Goal: Task Accomplishment & Management: Complete application form

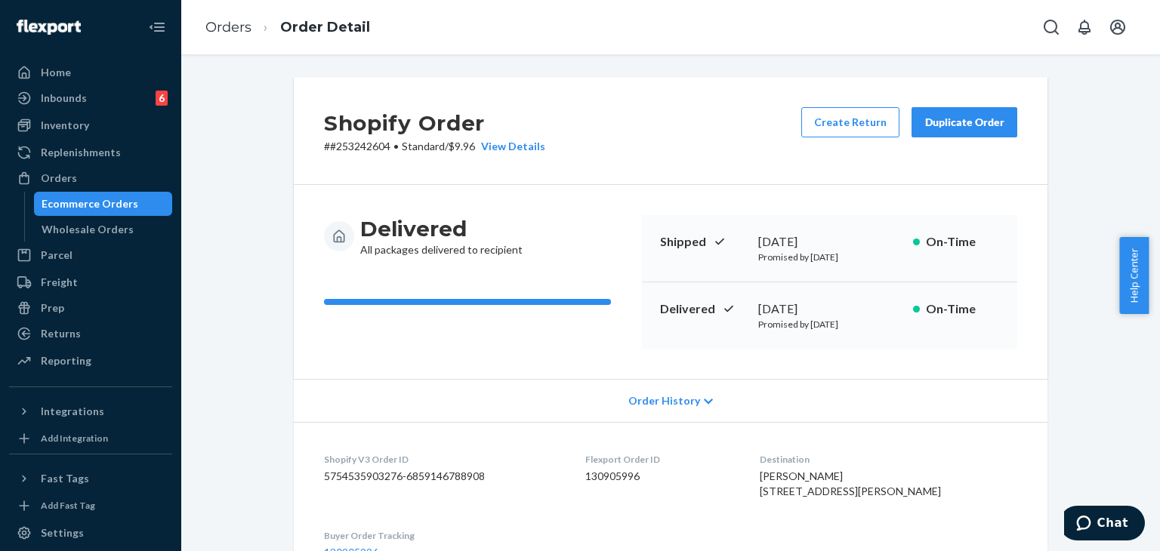
click at [66, 205] on div "Ecommerce Orders" at bounding box center [90, 203] width 97 height 15
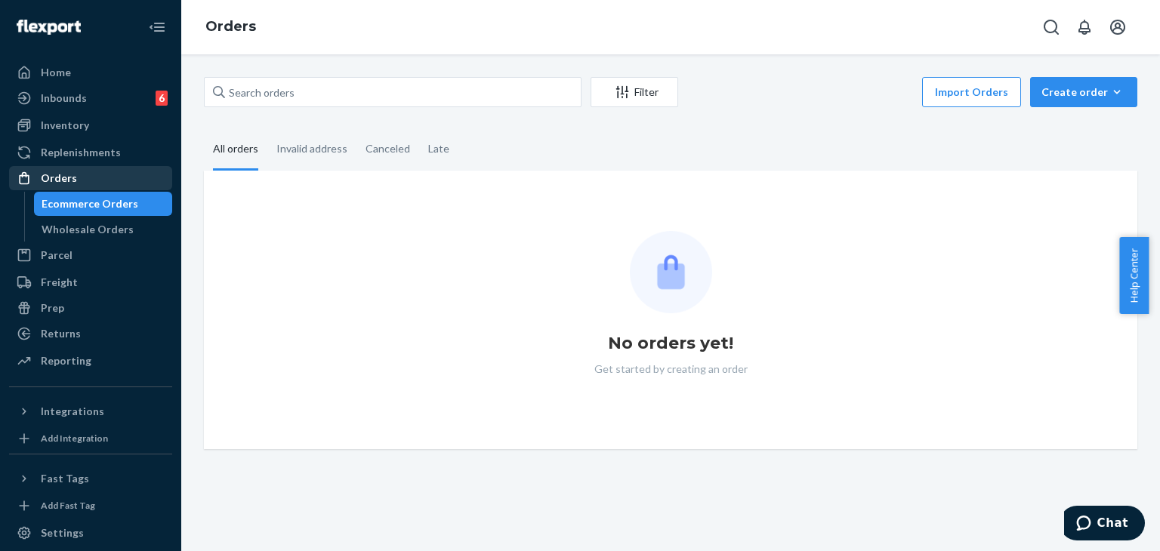
click at [54, 175] on div "Orders" at bounding box center [59, 178] width 36 height 15
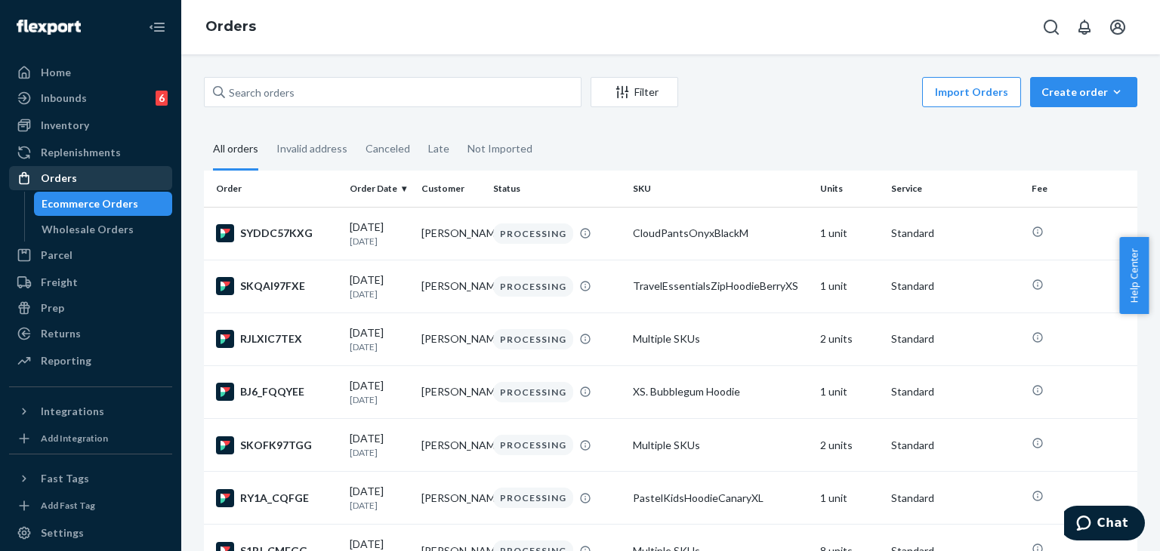
click at [52, 173] on div "Orders" at bounding box center [59, 178] width 36 height 15
click at [353, 92] on input "text" at bounding box center [392, 92] width 377 height 30
paste input "254623811"
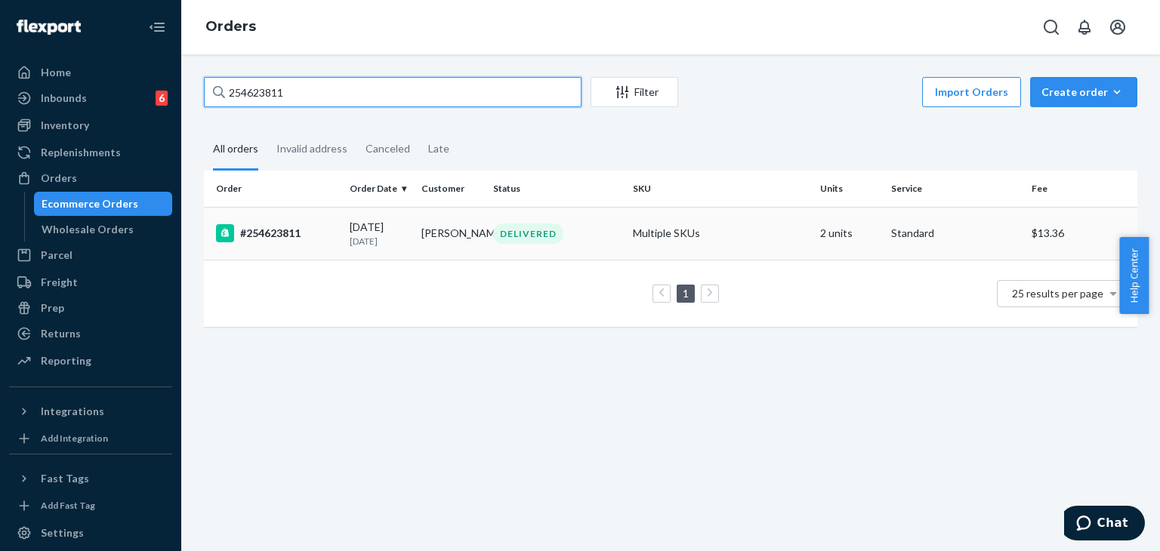
type input "254623811"
click at [281, 233] on div "#254623811" at bounding box center [277, 233] width 122 height 18
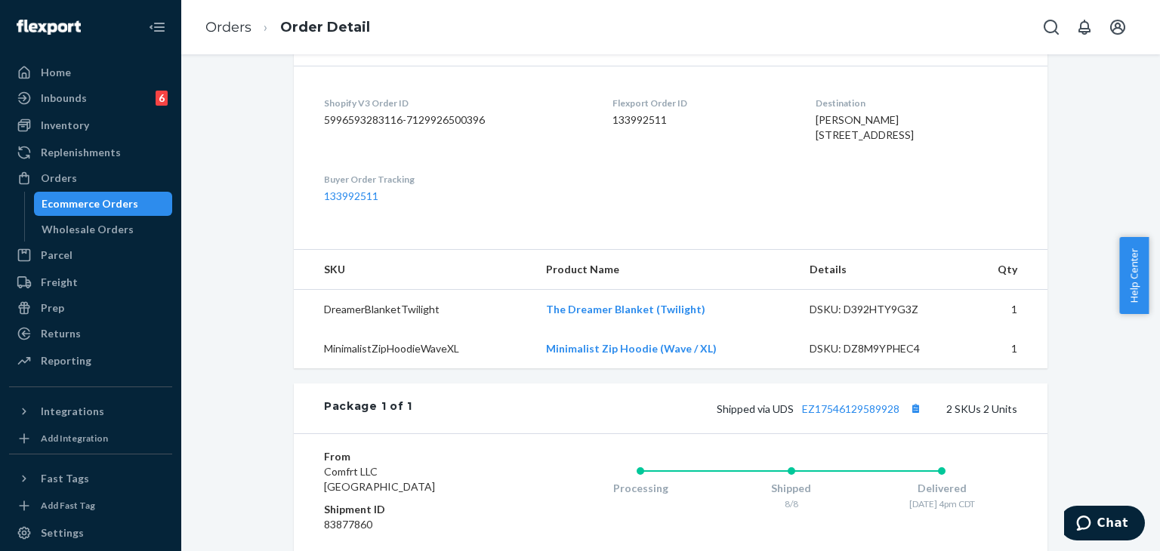
scroll to position [130, 0]
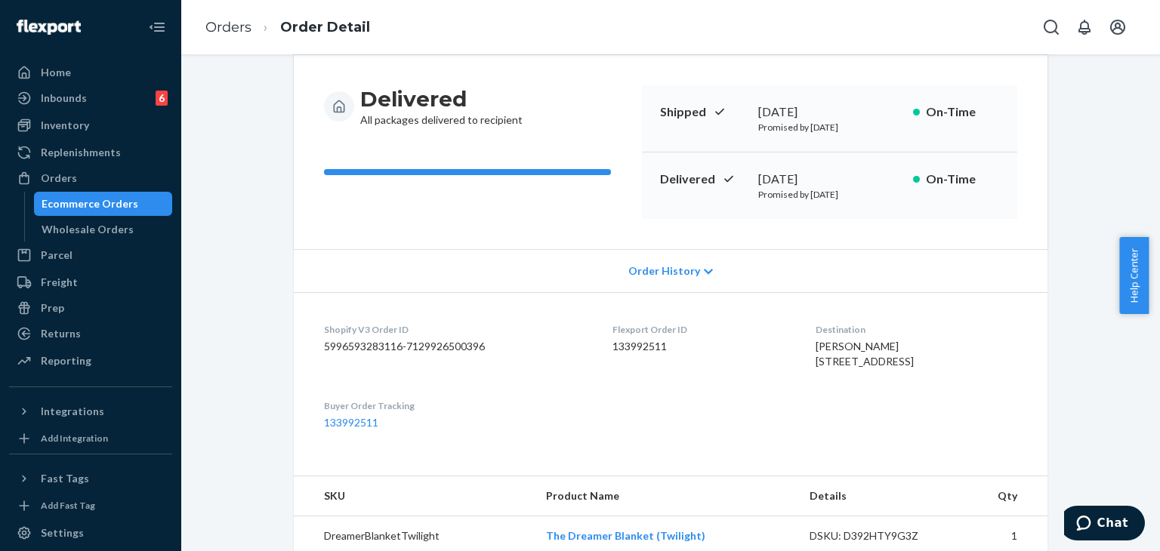
click at [662, 270] on span "Order History" at bounding box center [664, 270] width 72 height 15
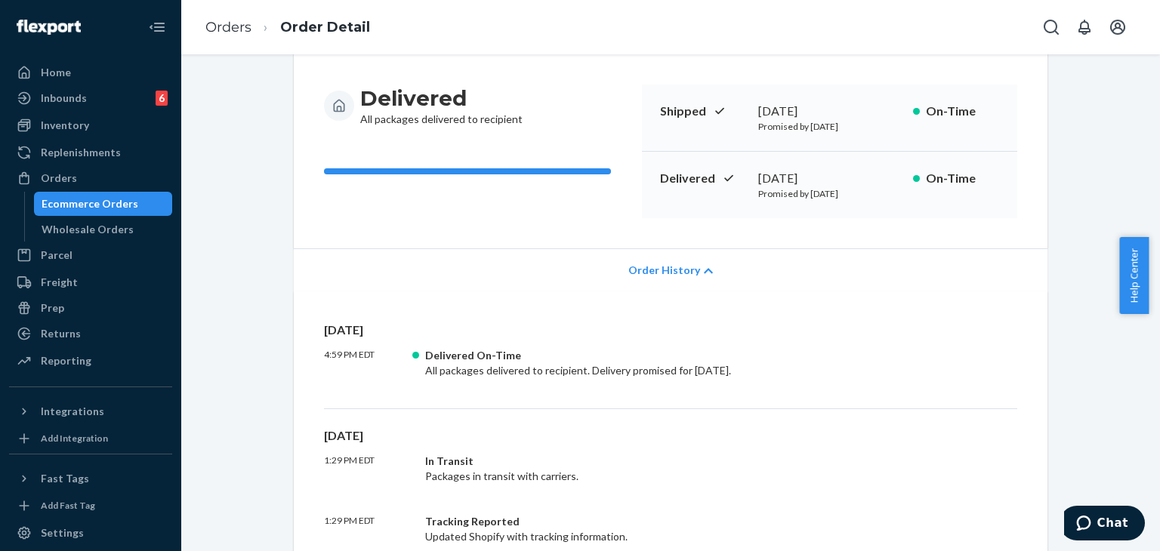
scroll to position [0, 0]
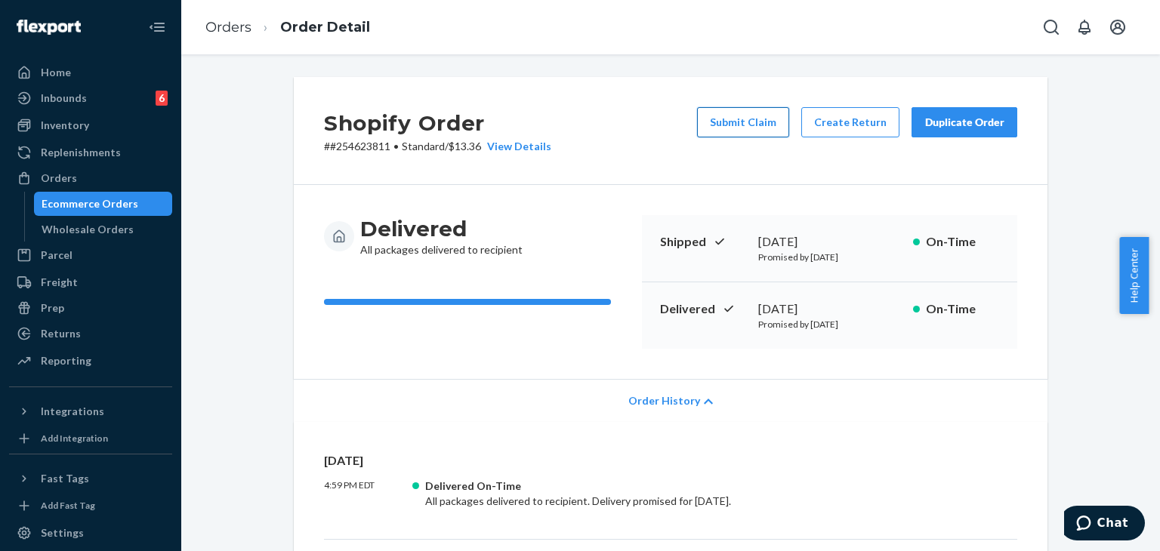
click at [730, 119] on button "Submit Claim" at bounding box center [743, 122] width 92 height 30
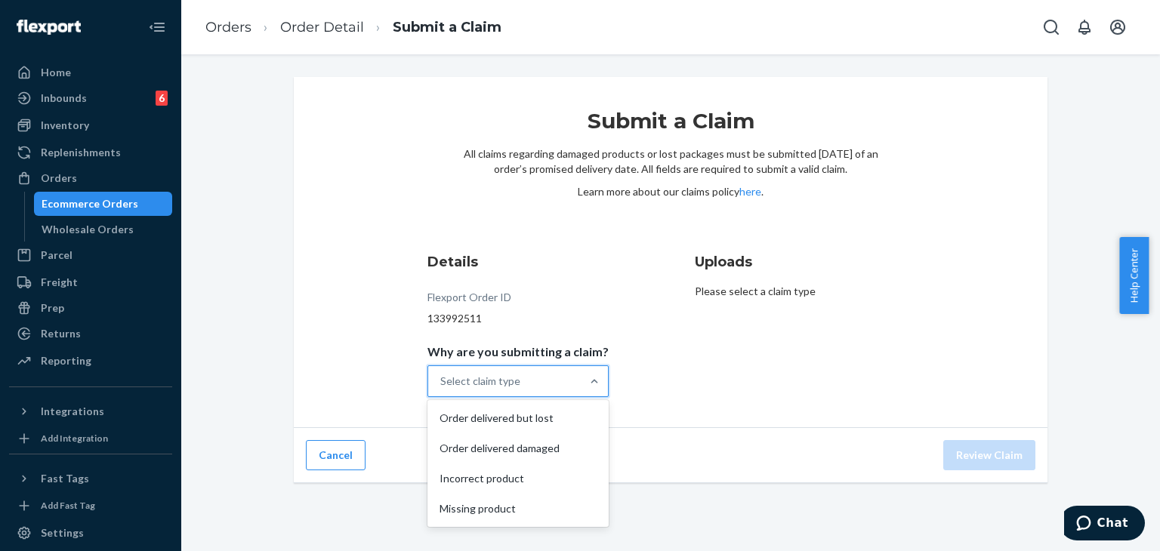
click at [498, 384] on div "Select claim type" at bounding box center [480, 381] width 80 height 15
click at [442, 384] on input "Why are you submitting a claim? option Order delivered but lost focused, 1 of 4…" at bounding box center [441, 381] width 2 height 15
click at [474, 517] on div "Missing product" at bounding box center [517, 509] width 175 height 30
click at [442, 389] on input "Why are you submitting a claim? option Missing product focused, 4 of 4. 4 resul…" at bounding box center [441, 381] width 2 height 15
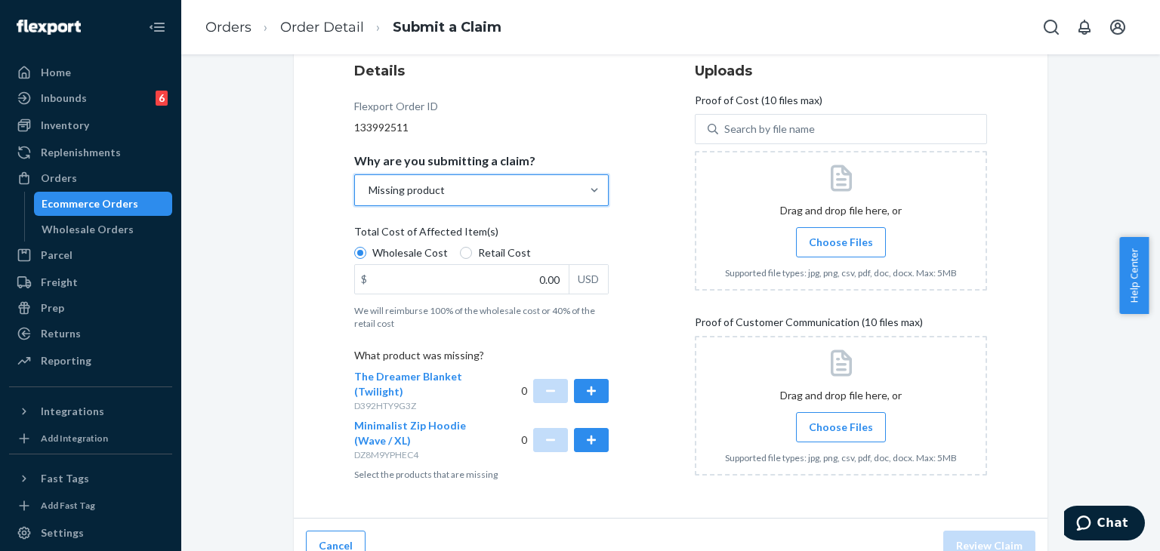
scroll to position [214, 0]
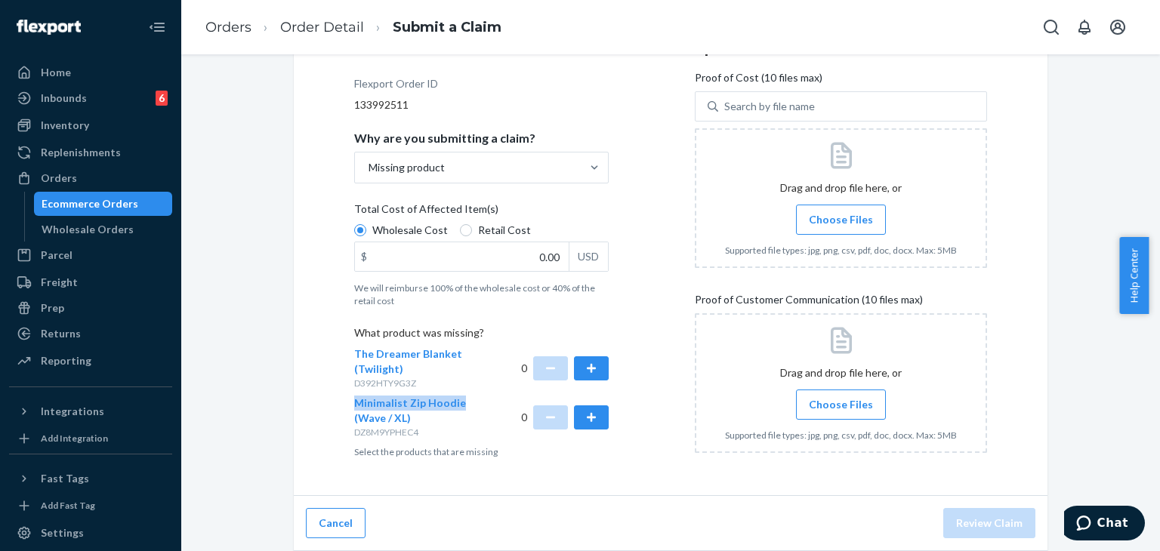
drag, startPoint x: 335, startPoint y: 401, endPoint x: 452, endPoint y: 401, distance: 117.0
click at [452, 401] on div "Submit a Claim All claims regarding damaged products or lost packages must be s…" at bounding box center [670, 179] width 753 height 633
copy span "Minimalist Zip Hoodie"
click at [585, 414] on button "button" at bounding box center [591, 417] width 35 height 24
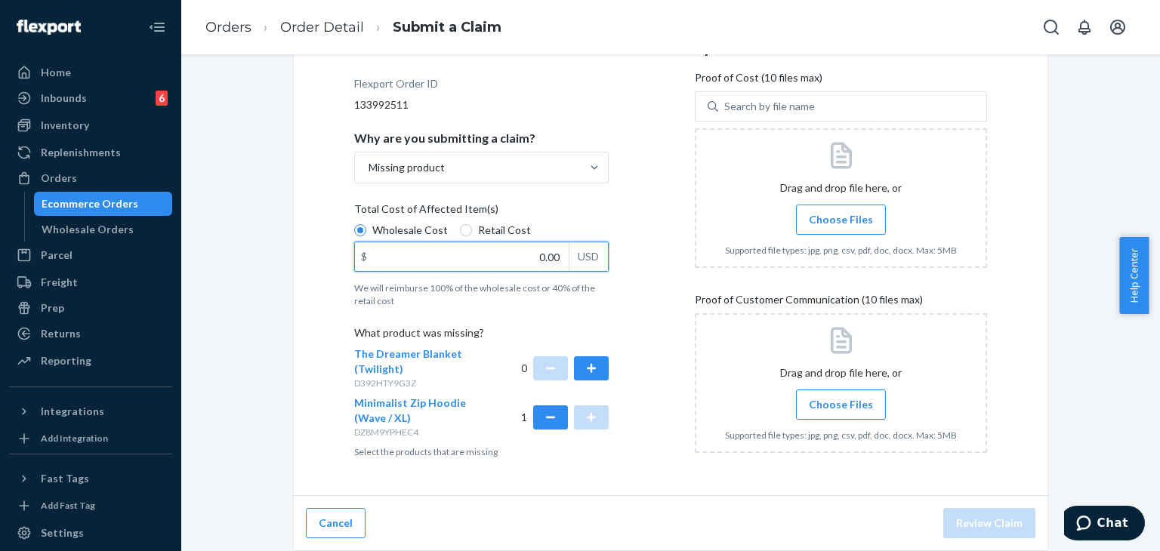
click at [394, 259] on input "0.00" at bounding box center [462, 256] width 214 height 29
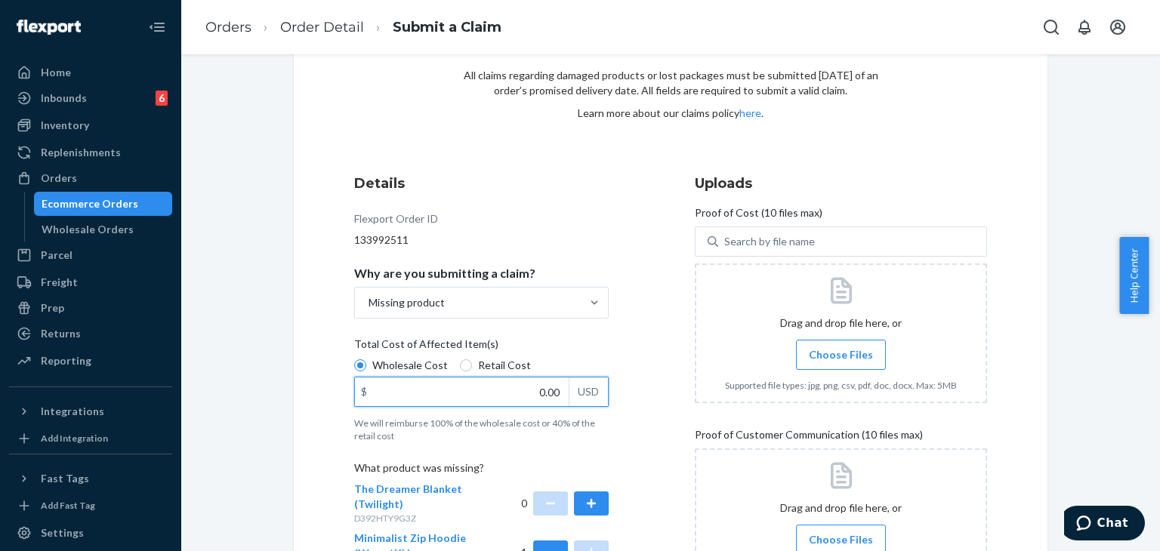
scroll to position [151, 0]
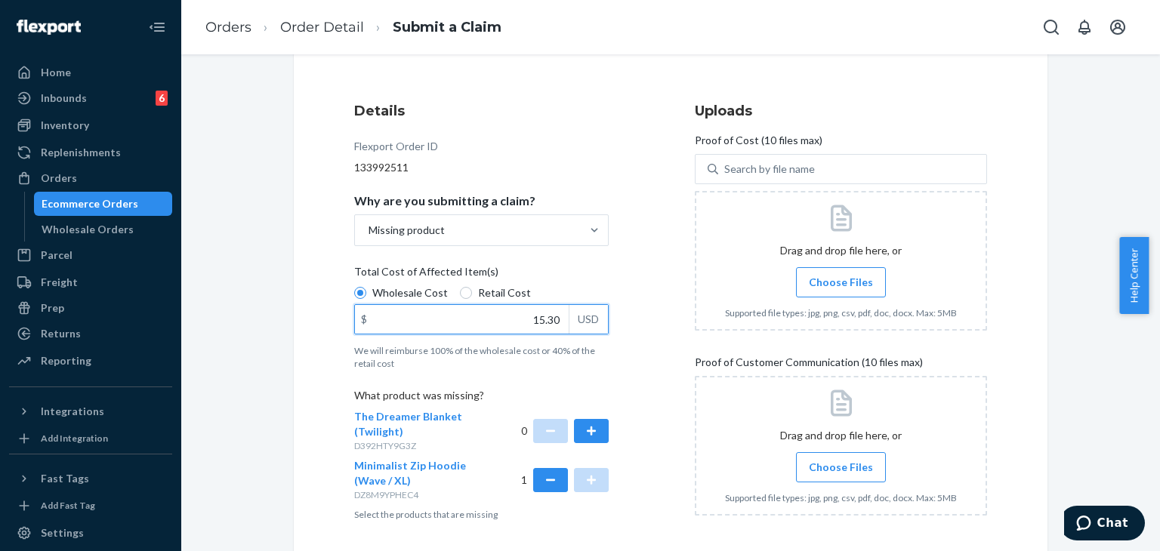
type input "15.30"
click at [829, 276] on span "Choose Files" at bounding box center [841, 282] width 64 height 15
click at [840, 276] on input "Choose Files" at bounding box center [840, 282] width 1 height 17
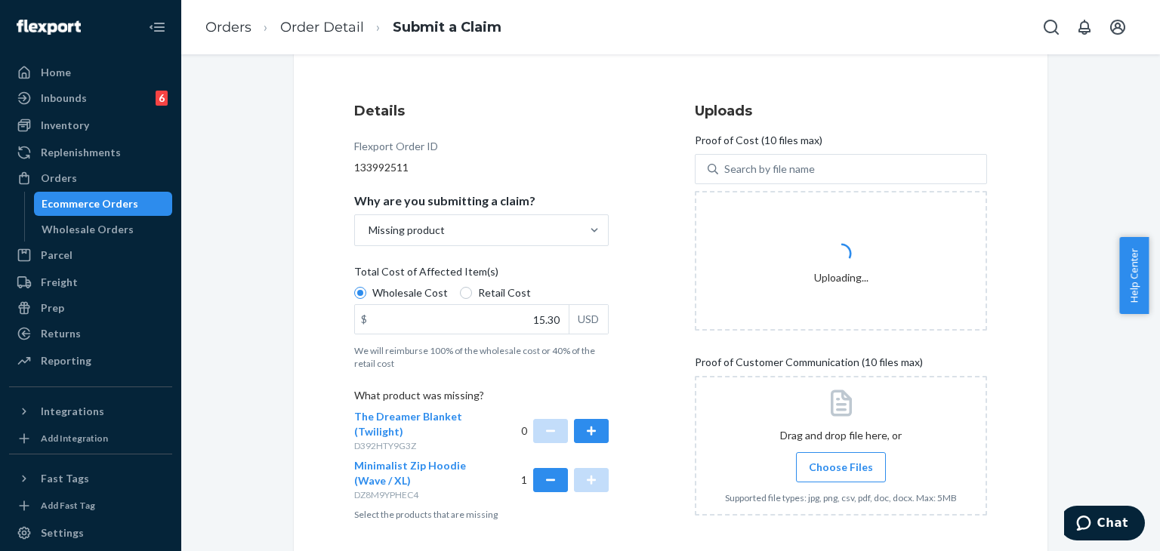
click at [847, 467] on span "Choose Files" at bounding box center [841, 467] width 64 height 15
click at [841, 467] on input "Choose Files" at bounding box center [840, 467] width 1 height 17
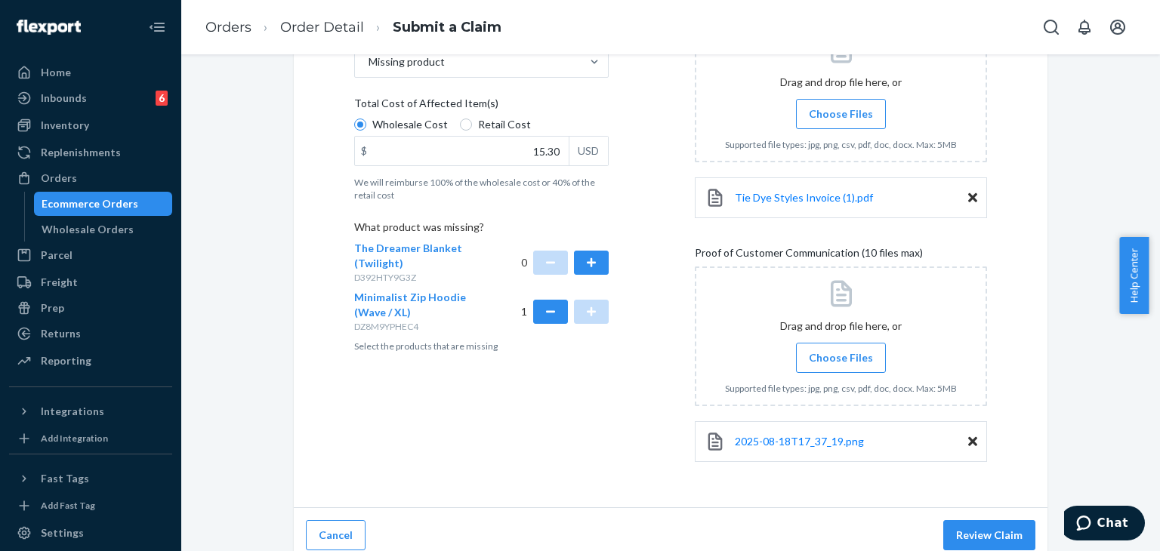
scroll to position [331, 0]
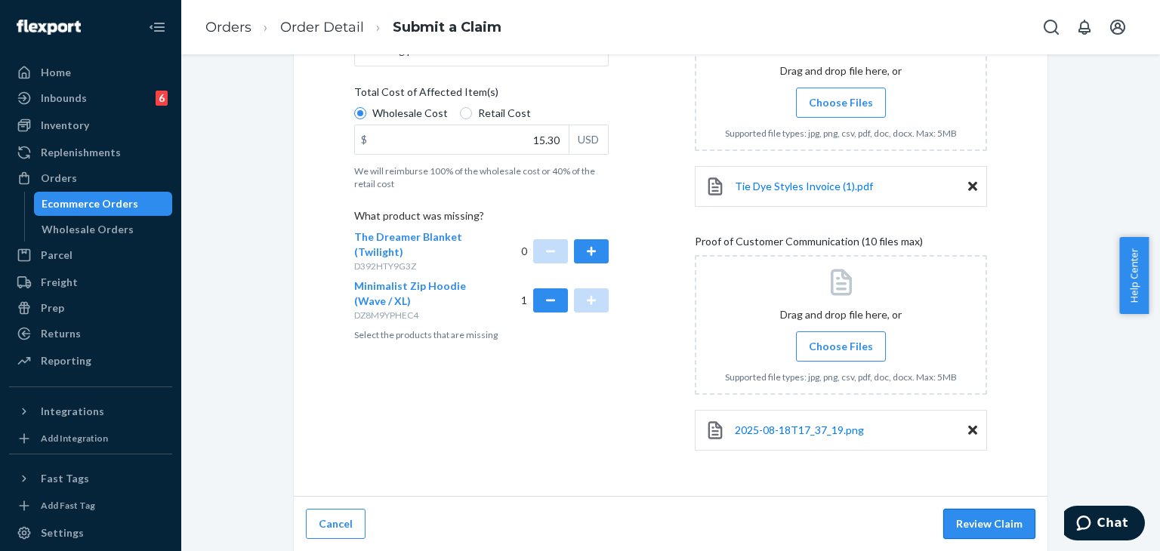
click at [995, 526] on button "Review Claim" at bounding box center [989, 524] width 92 height 30
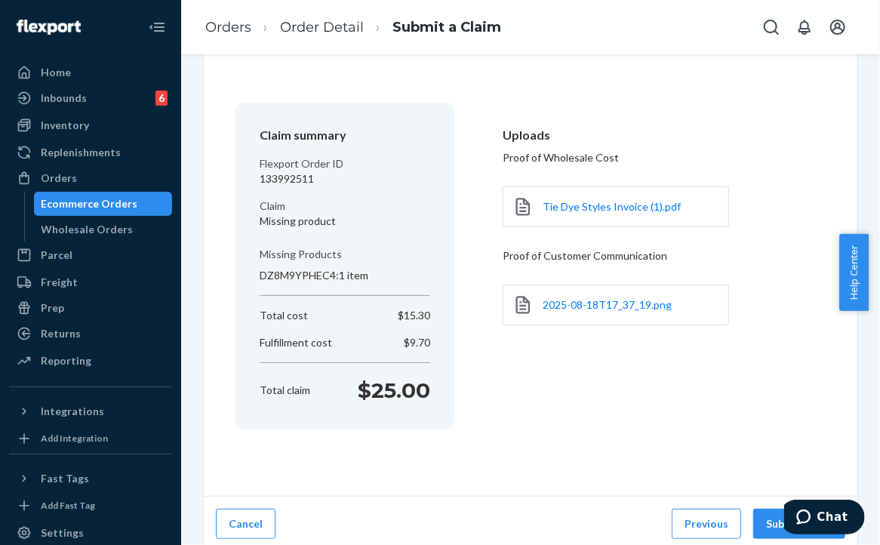
scroll to position [85, 0]
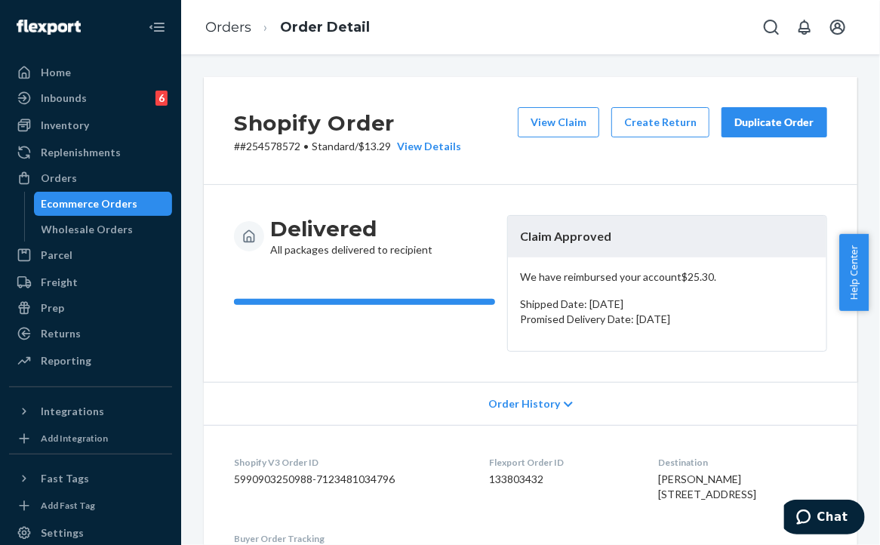
click at [538, 404] on span "Order History" at bounding box center [524, 403] width 72 height 15
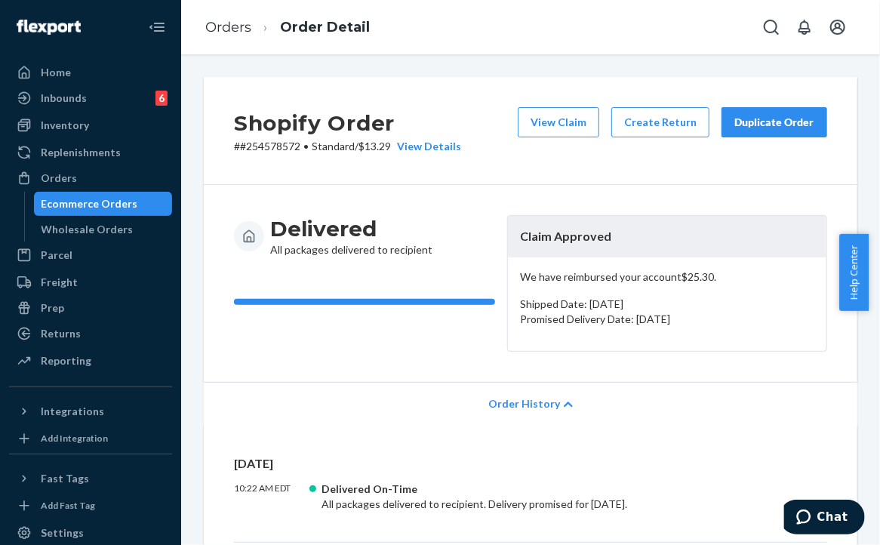
drag, startPoint x: 529, startPoint y: 319, endPoint x: 601, endPoint y: 318, distance: 71.7
click at [599, 318] on p "Promised Delivery Date: [DATE]" at bounding box center [667, 319] width 294 height 15
click at [587, 337] on div "We have reimbursed your account $25.30 . Shipped Date: [DATE] Promised Delivery…" at bounding box center [667, 304] width 319 height 94
drag, startPoint x: 501, startPoint y: 216, endPoint x: 648, endPoint y: 235, distance: 149.2
click at [646, 229] on div "Delivered All packages delivered to recipient Claim Approved We have reimbursed…" at bounding box center [530, 283] width 593 height 137
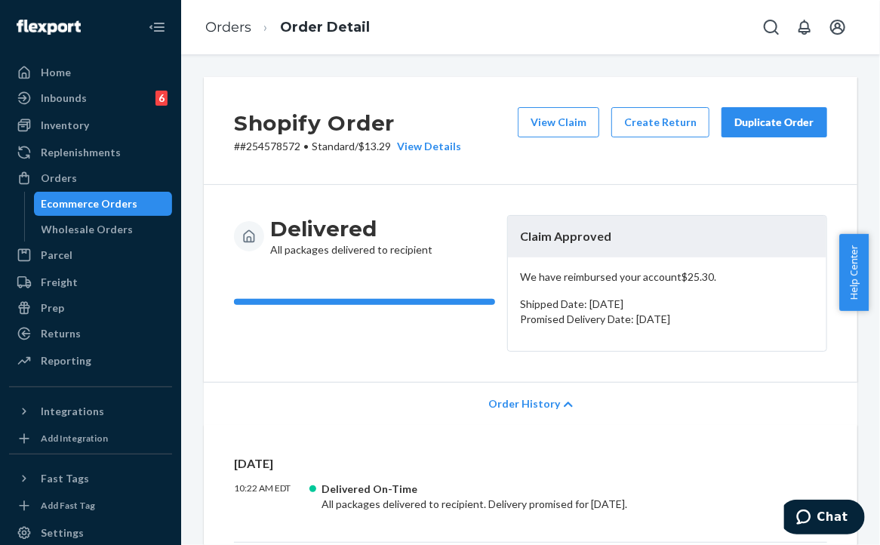
click at [695, 359] on div "Delivered All packages delivered to recipient Claim Approved We have reimbursed…" at bounding box center [531, 283] width 654 height 197
drag, startPoint x: 649, startPoint y: 270, endPoint x: 527, endPoint y: 289, distance: 123.7
click at [529, 275] on p "We have reimbursed your account $25.30 ." at bounding box center [667, 277] width 294 height 15
click at [586, 339] on div "We have reimbursed your account $25.30 . Shipped Date: [DATE] Promised Delivery…" at bounding box center [667, 304] width 319 height 94
drag, startPoint x: 541, startPoint y: 310, endPoint x: 640, endPoint y: 335, distance: 102.0
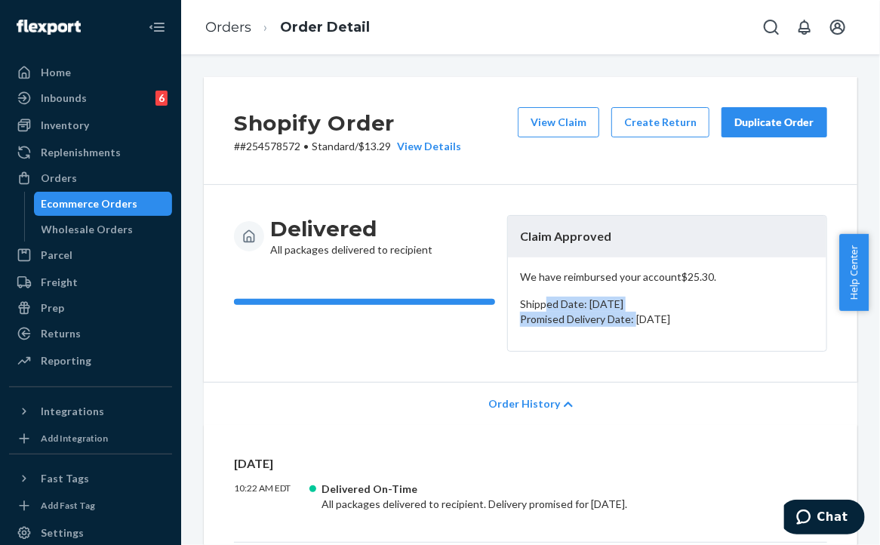
click at [637, 319] on div "We have reimbursed your account $25.30 . Shipped Date: [DATE] Promised Delivery…" at bounding box center [667, 304] width 319 height 94
click at [645, 356] on div "Delivered All packages delivered to recipient Claim Approved We have reimbursed…" at bounding box center [531, 283] width 654 height 197
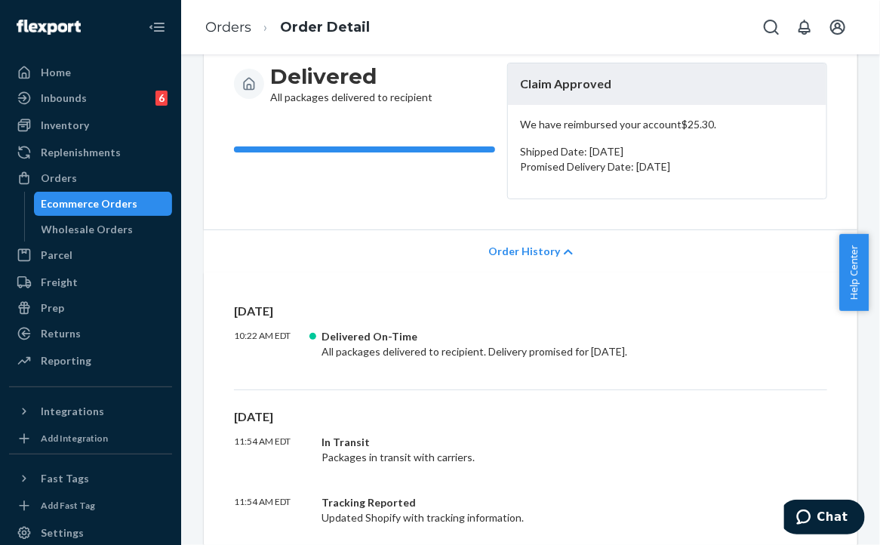
scroll to position [302, 0]
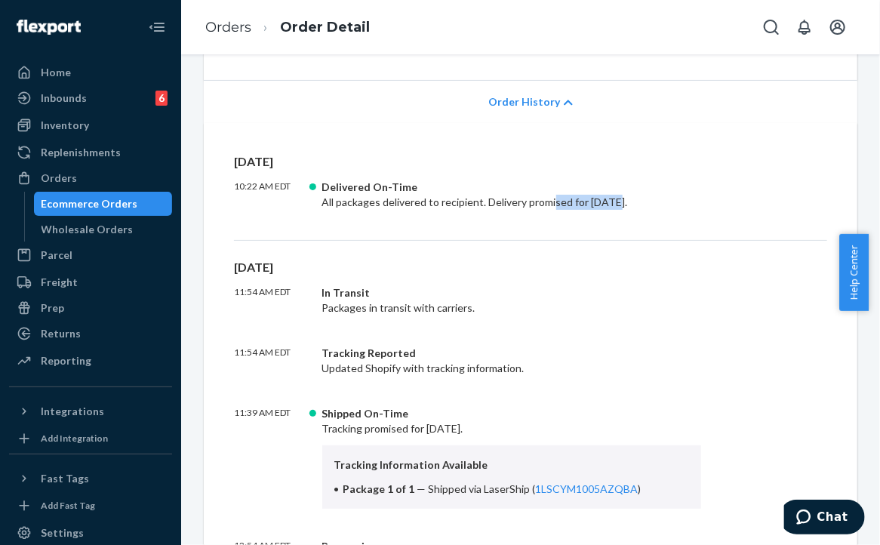
drag, startPoint x: 551, startPoint y: 202, endPoint x: 613, endPoint y: 263, distance: 87.5
click at [616, 212] on div "[DATE] 10:22 AM EDT Delivered On-Time All packages delivered to recipient. Deli…" at bounding box center [530, 197] width 593 height 88
click at [571, 346] on div "Tracking Reported" at bounding box center [512, 353] width 380 height 15
click at [340, 353] on div "Tracking Reported" at bounding box center [512, 353] width 380 height 15
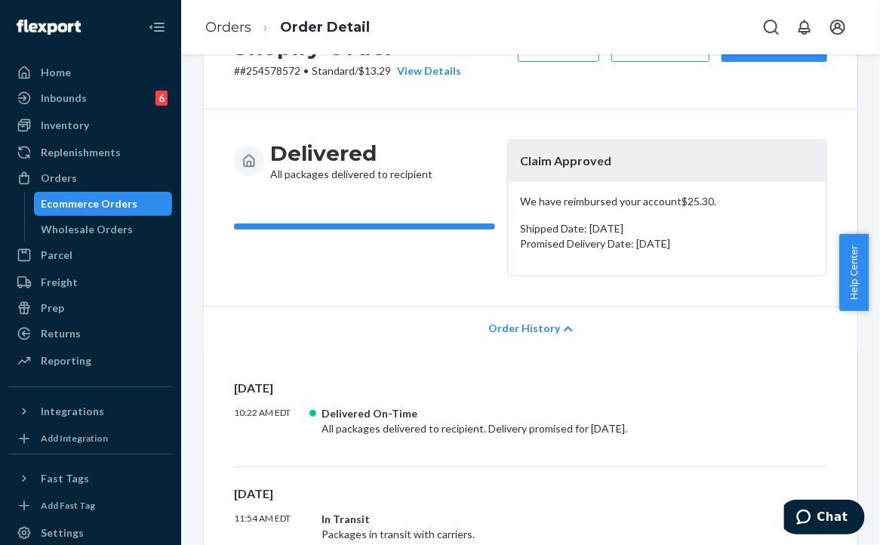
scroll to position [0, 0]
